Goal: Transaction & Acquisition: Purchase product/service

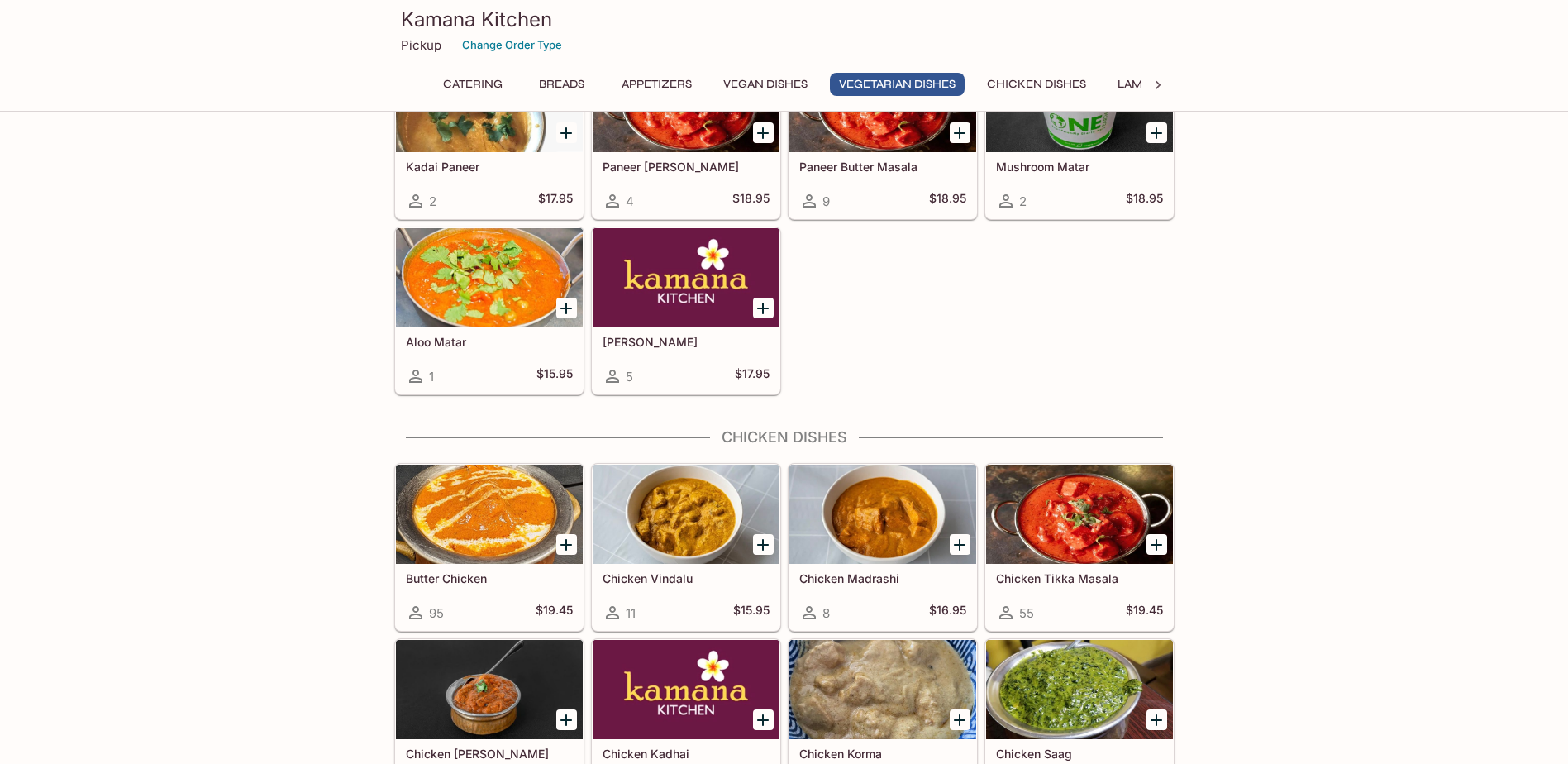
scroll to position [2812, 0]
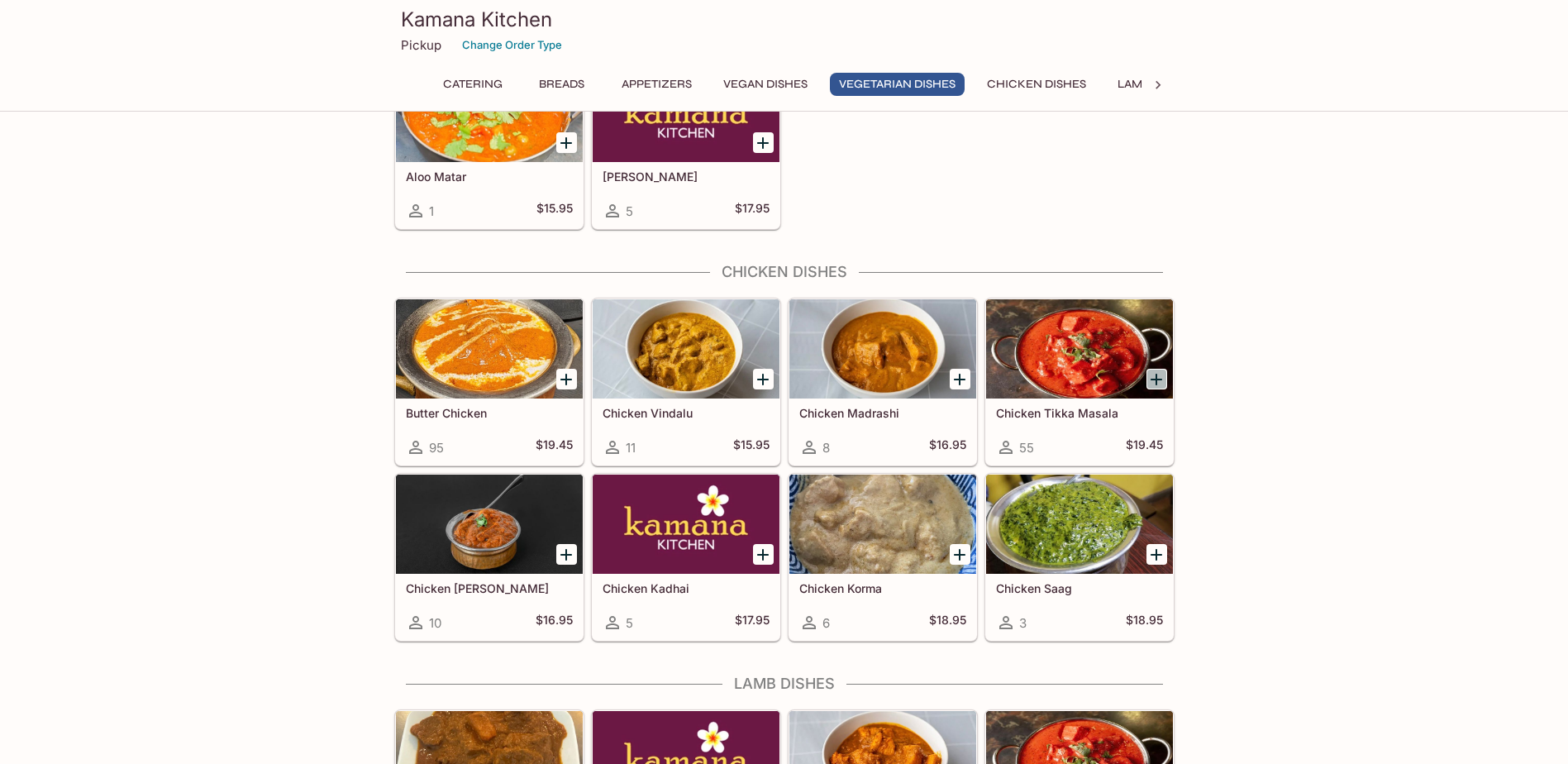
click at [1156, 383] on icon "Add Chicken Tikka Masala" at bounding box center [1156, 379] width 12 height 12
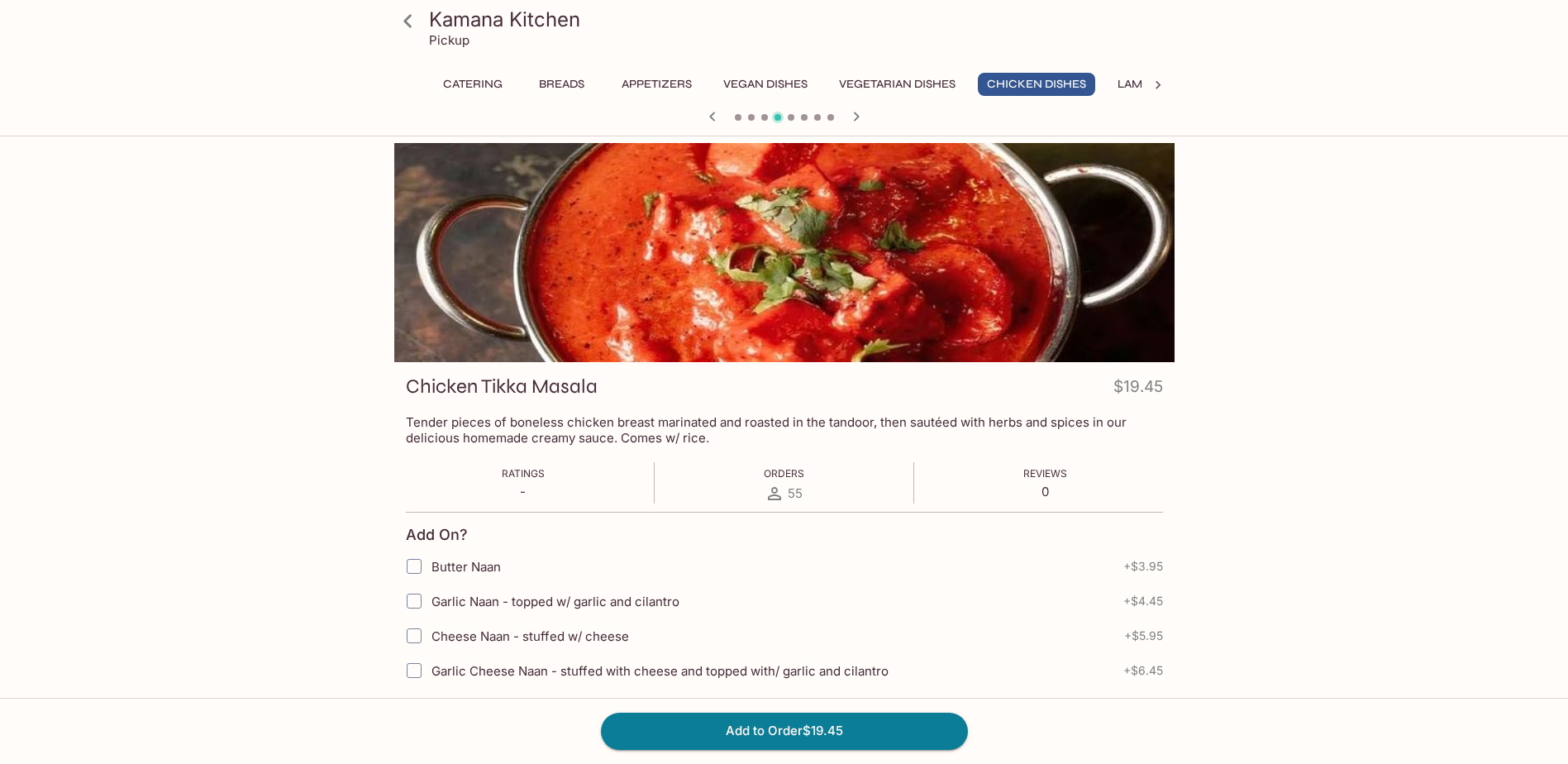
scroll to position [83, 0]
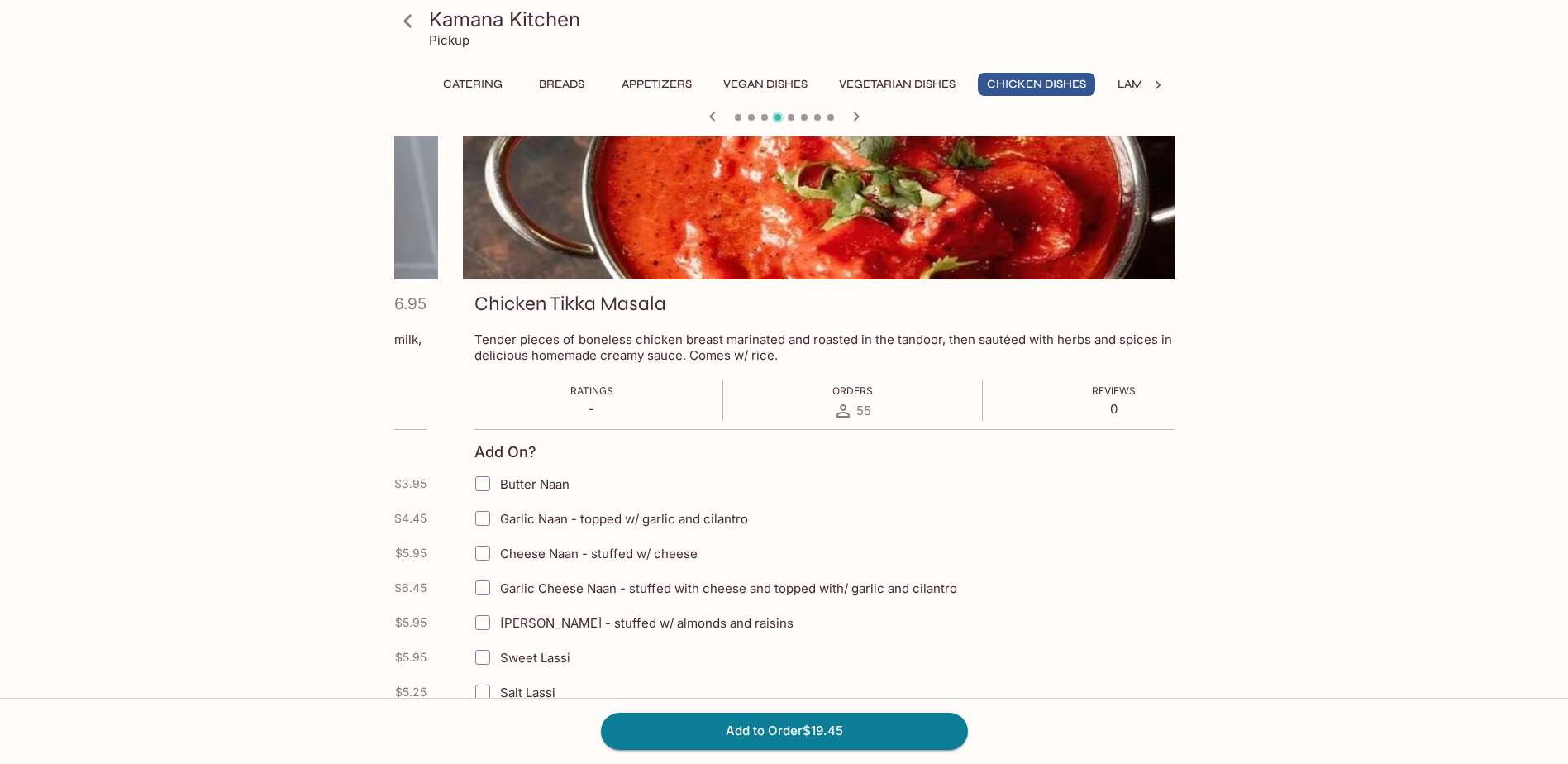
click at [677, 350] on p "Tender pieces of boneless chicken breast marinated and roasted in the tandoor, …" at bounding box center [853, 347] width 758 height 32
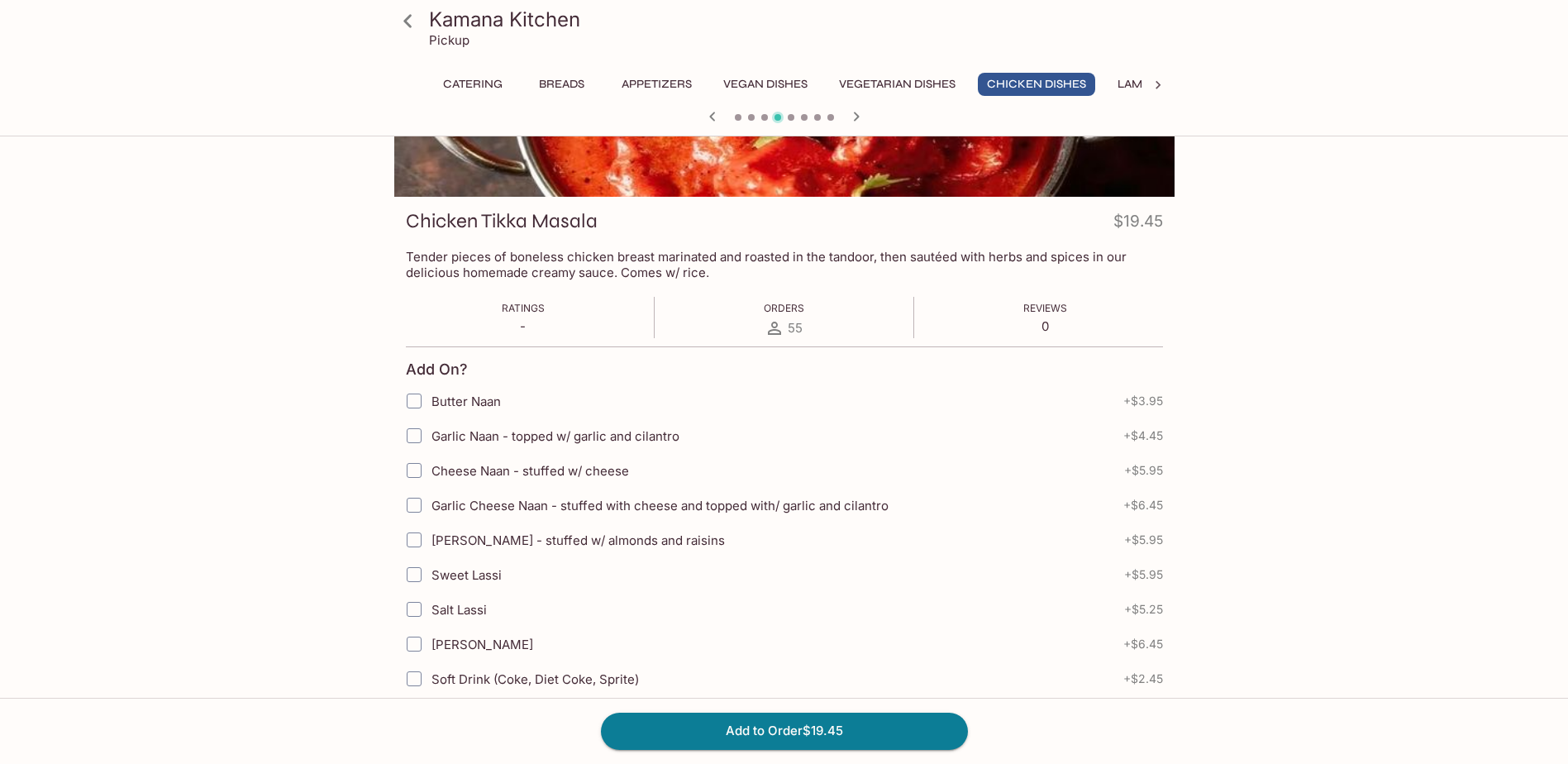
scroll to position [0, 0]
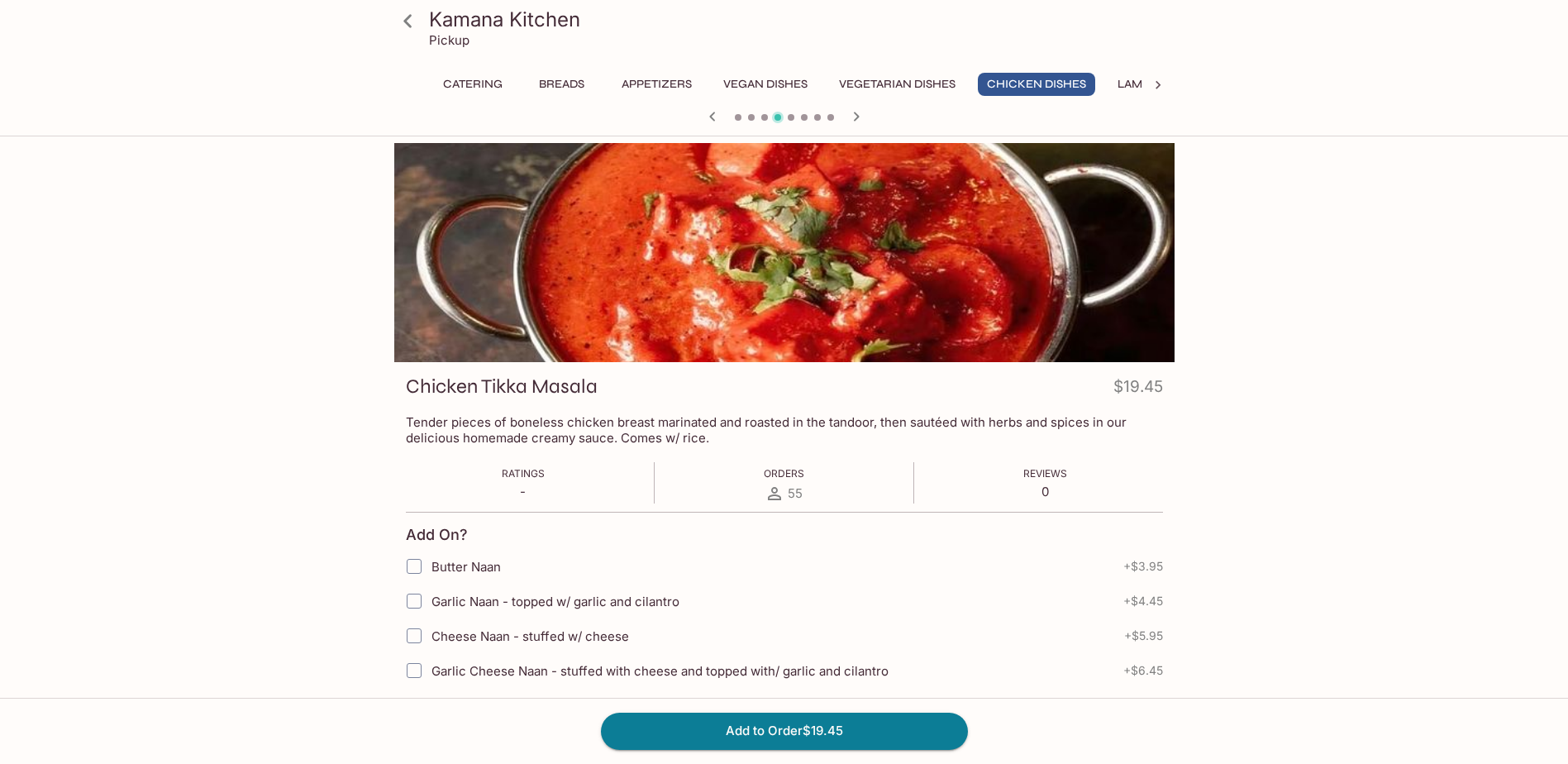
click at [1131, 82] on button "Lamb Dishes" at bounding box center [1156, 84] width 95 height 23
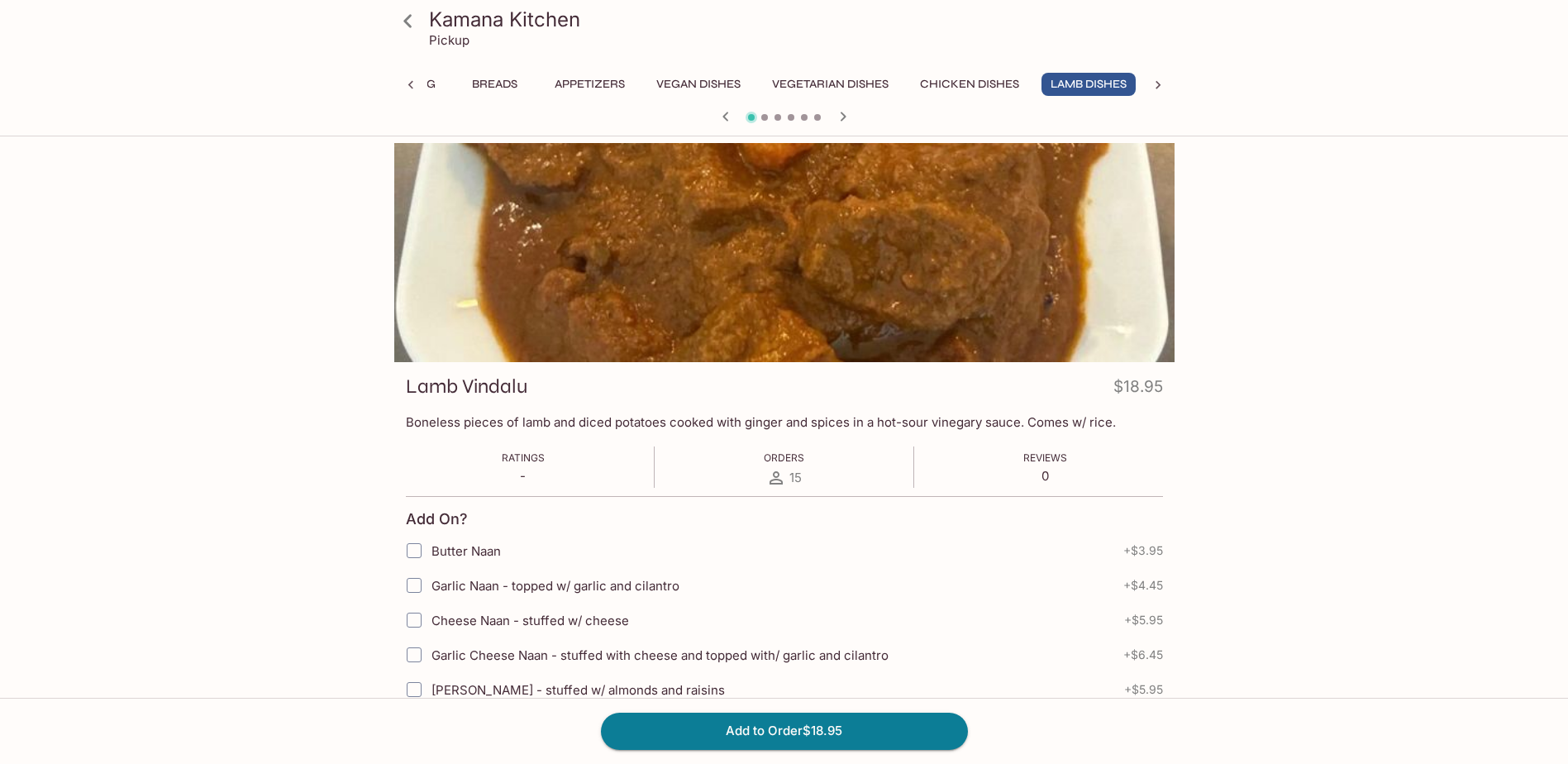
scroll to position [0, 68]
click at [1157, 84] on icon at bounding box center [1157, 84] width 16 height 16
click at [744, 77] on button "Rice Specialties" at bounding box center [761, 84] width 120 height 23
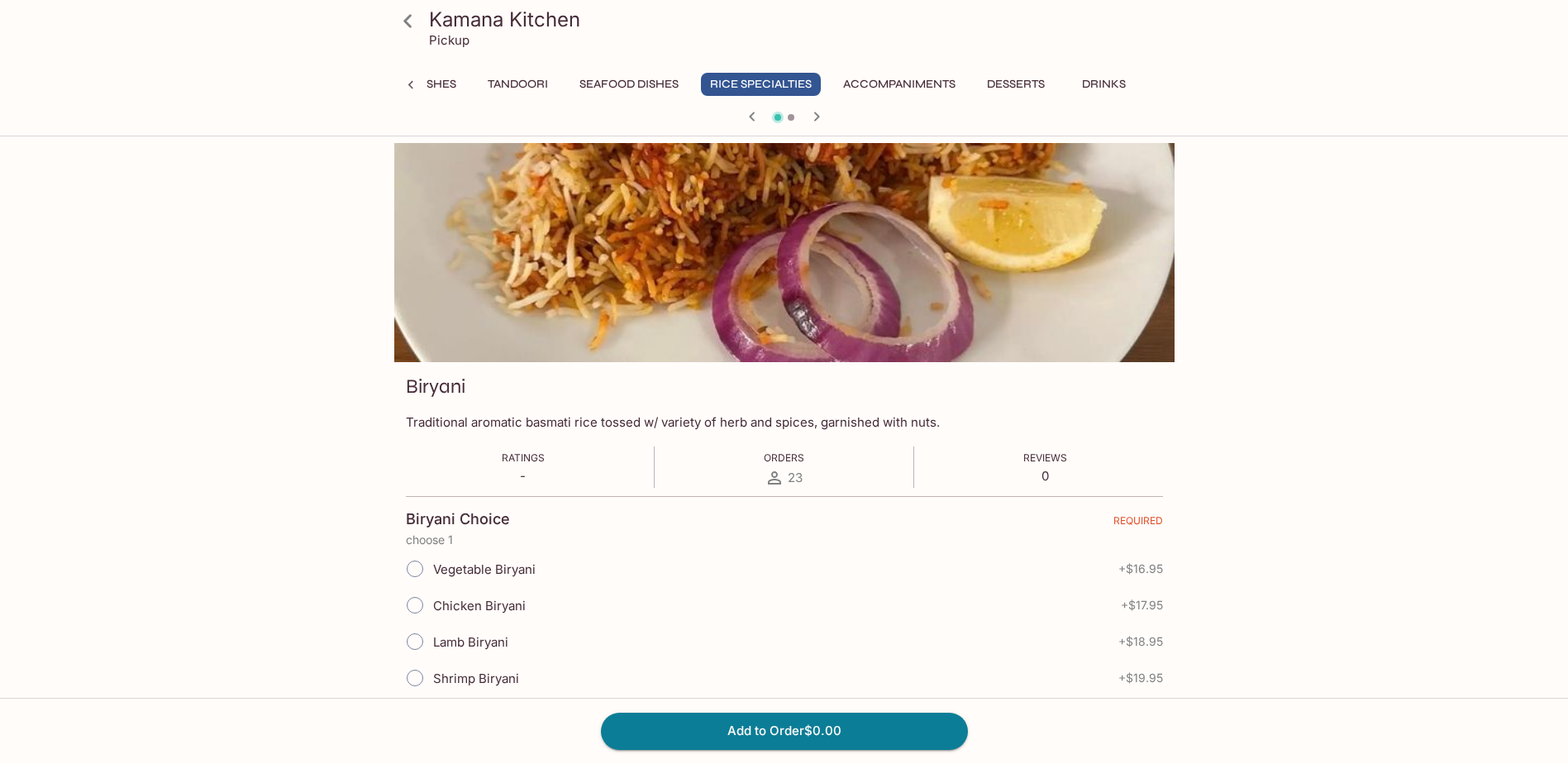
click at [474, 605] on span "Chicken Biryani" at bounding box center [479, 605] width 93 height 15
click at [432, 605] on input "Chicken Biryani" at bounding box center [415, 605] width 35 height 35
radio input "true"
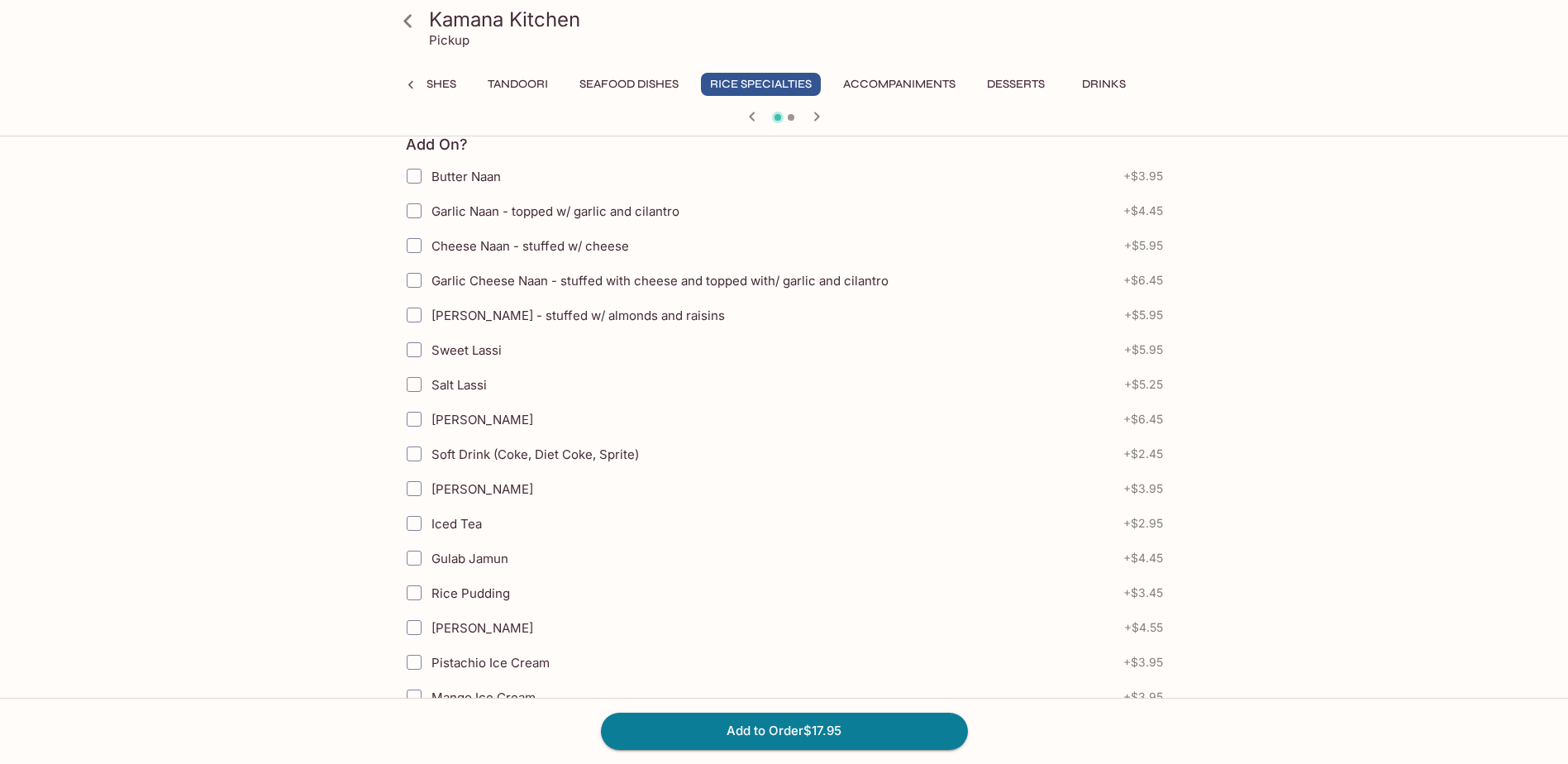
scroll to position [418, 0]
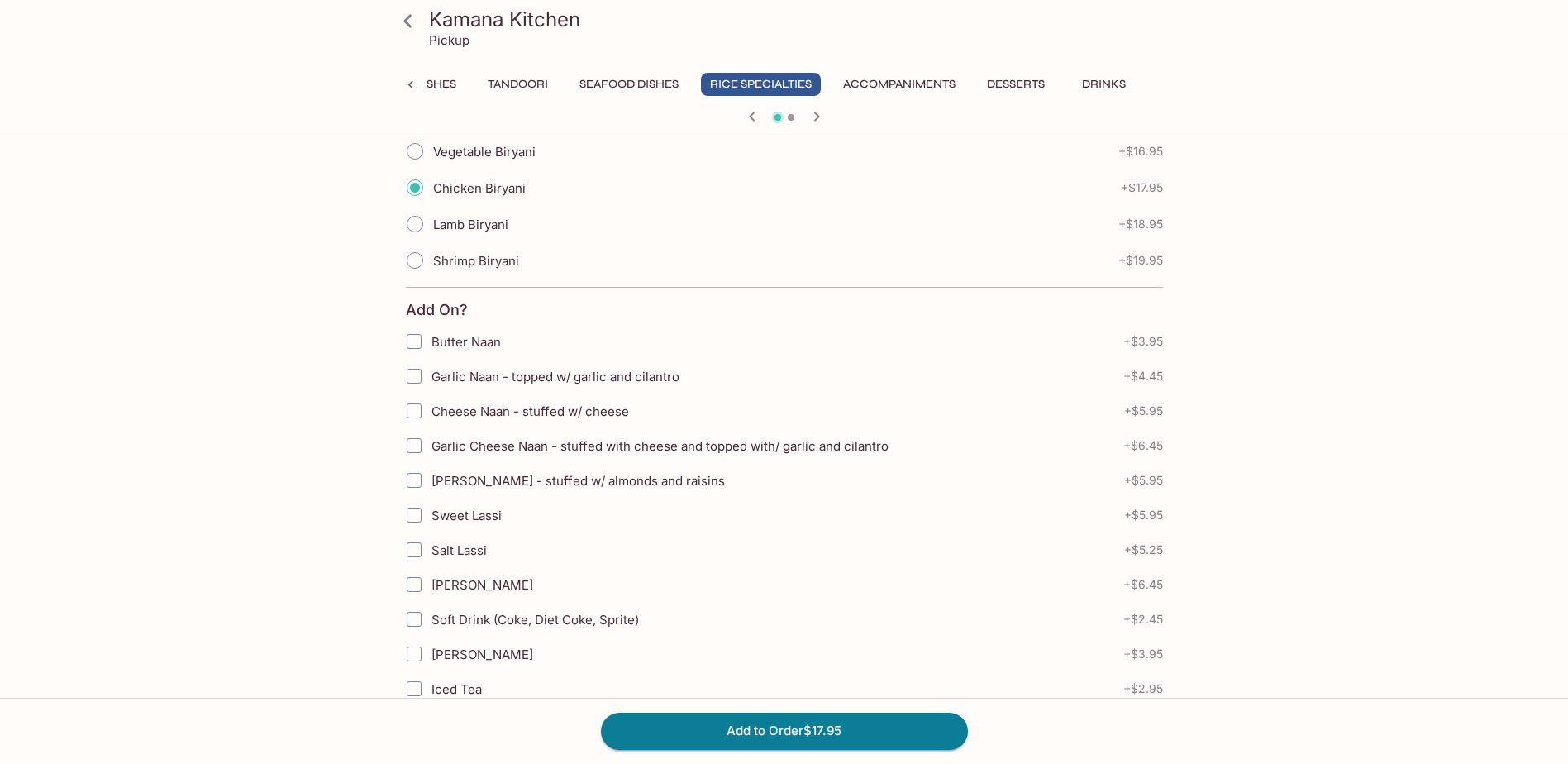
drag, startPoint x: 107, startPoint y: 464, endPoint x: 327, endPoint y: 474, distance: 220.2
click at [107, 464] on div "Kamana Kitchen Pickup Catering Breads Appetizers Vegan Dishes Vegetarian Dishes…" at bounding box center [784, 107] width 1568 height 764
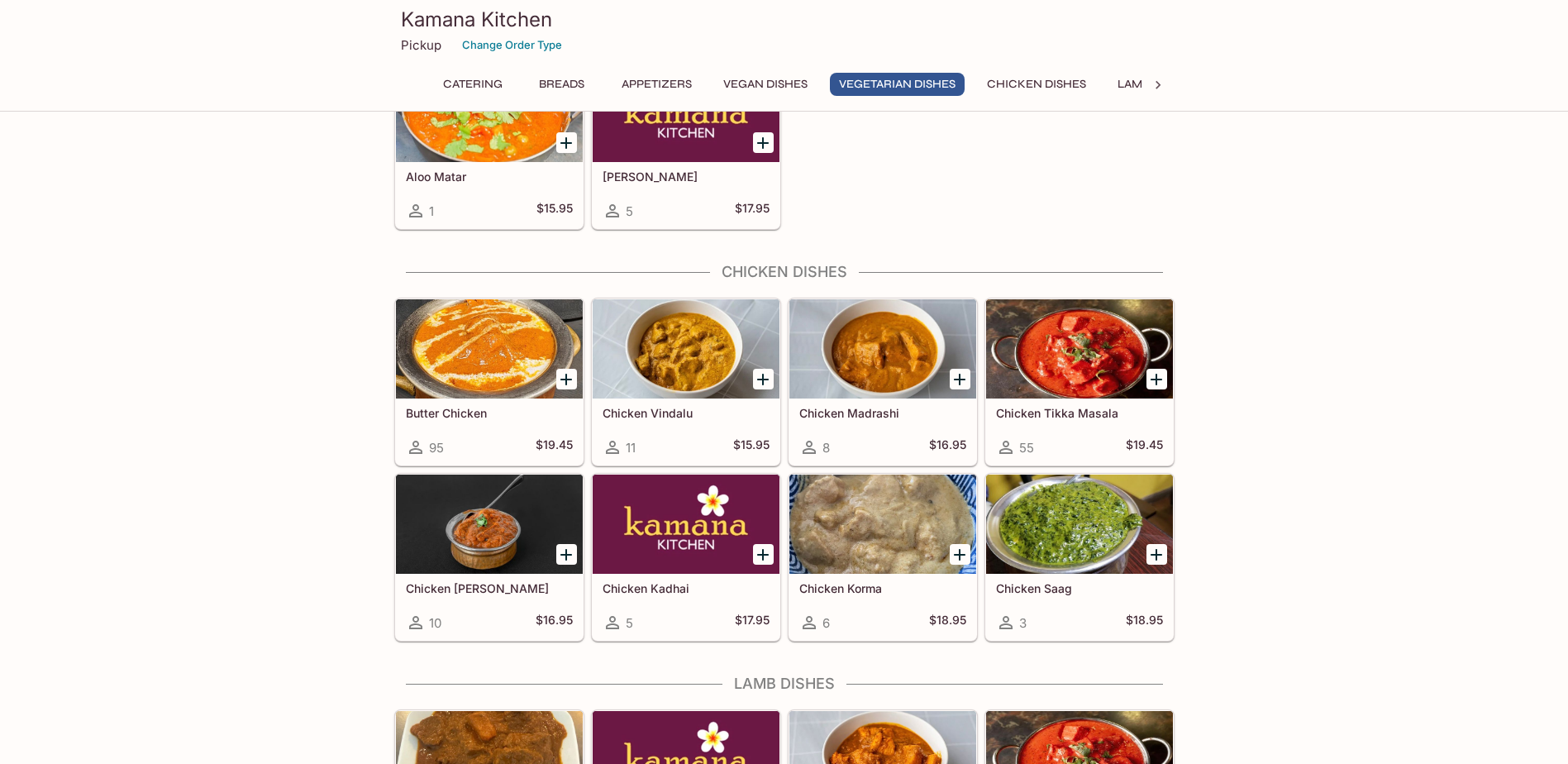
scroll to position [2895, 0]
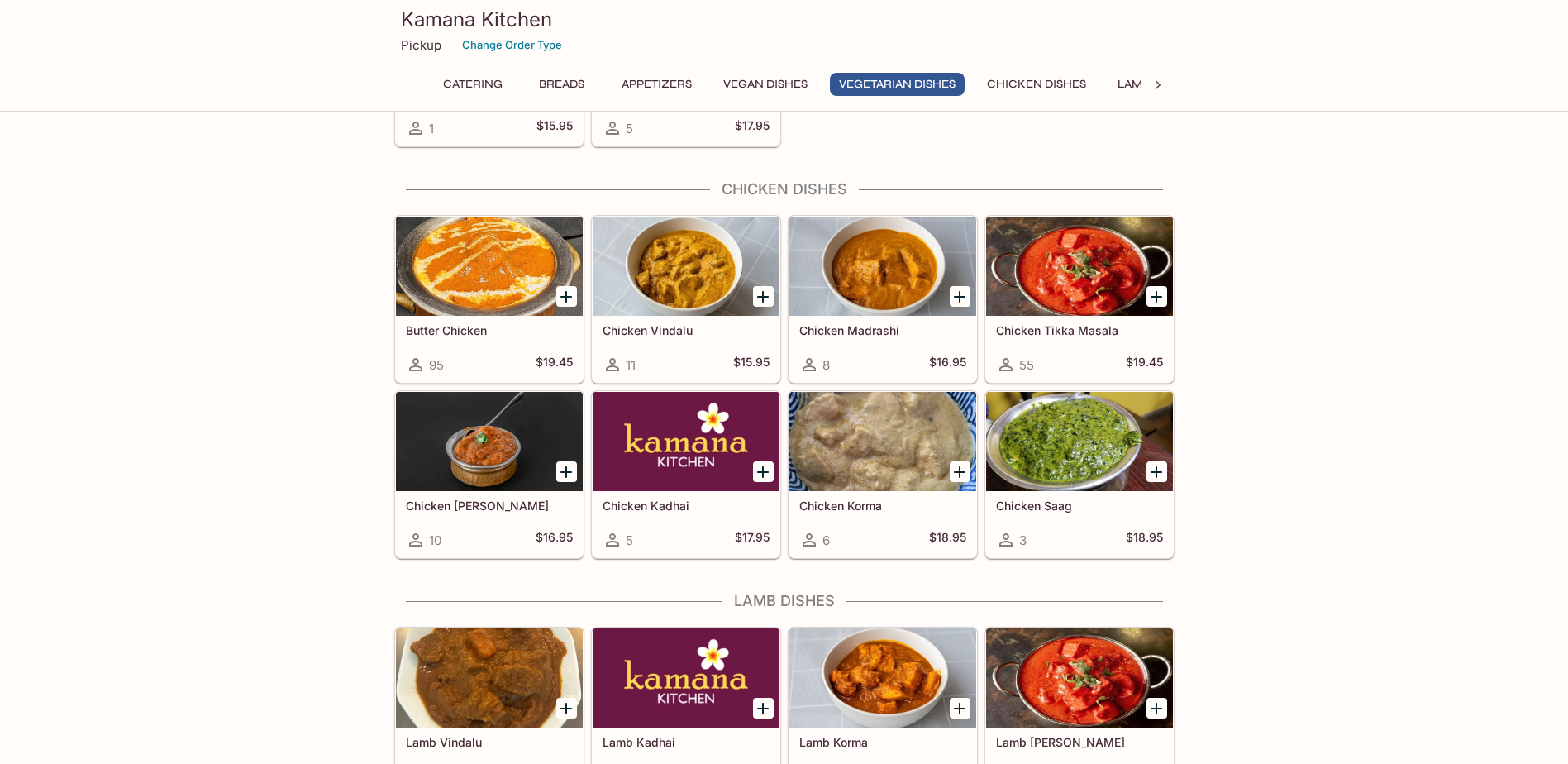
click at [1154, 298] on icon "Add Chicken Tikka Masala" at bounding box center [1156, 297] width 20 height 20
